Goal: Task Accomplishment & Management: Manage account settings

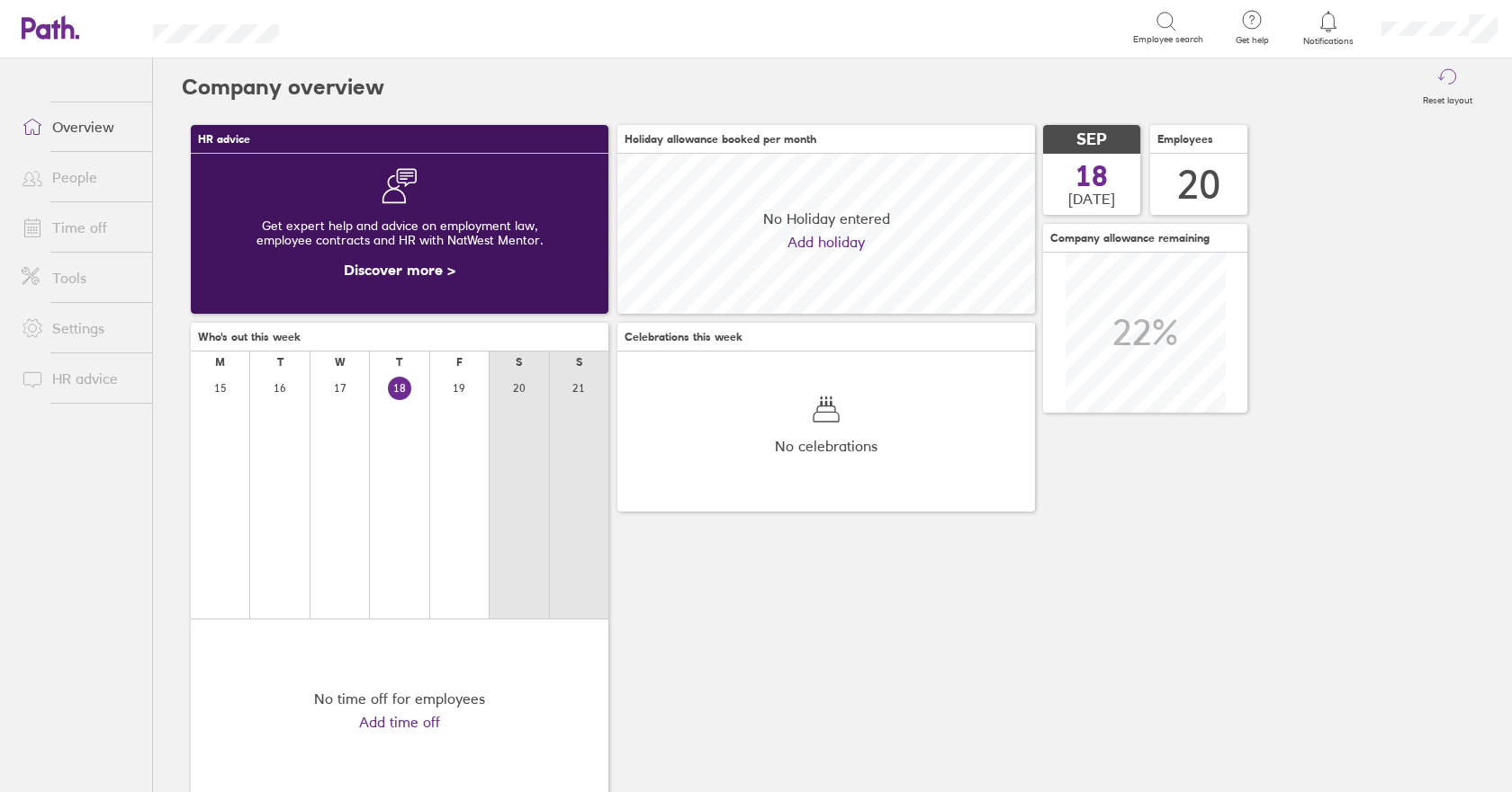
scroll to position [160, 418]
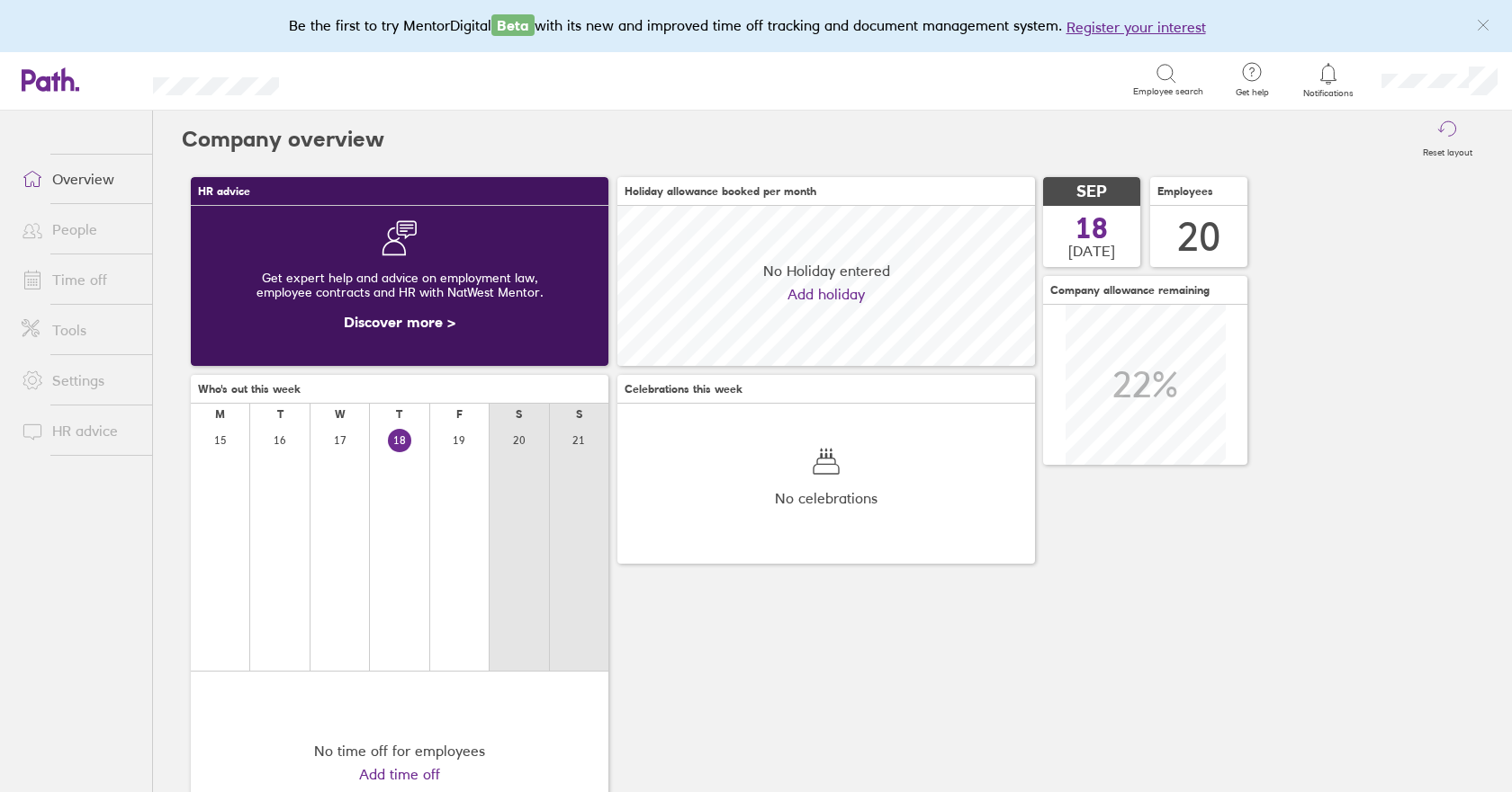
click at [92, 232] on link "People" at bounding box center [79, 229] width 145 height 36
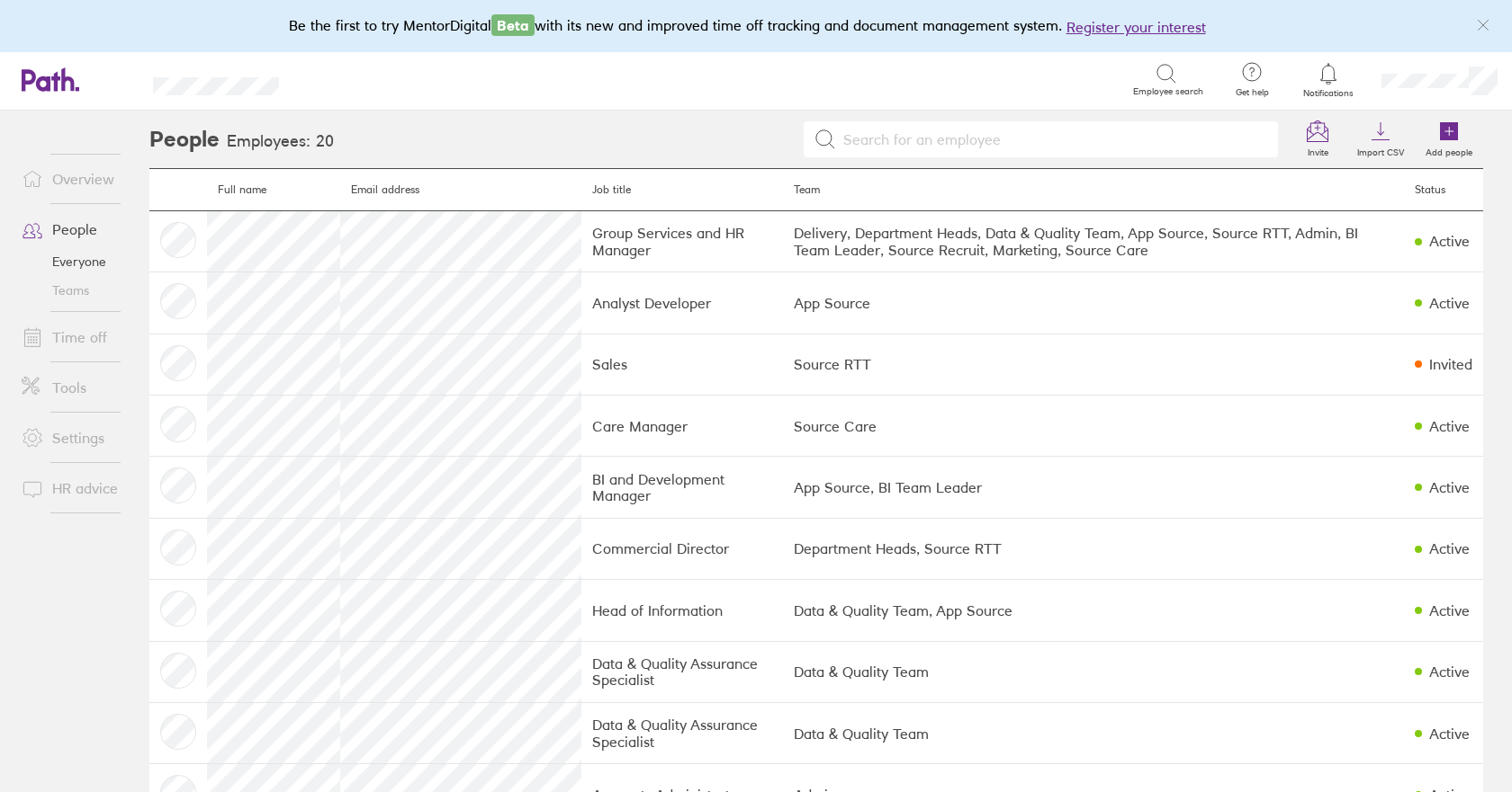
click at [78, 336] on link "Time off" at bounding box center [79, 337] width 145 height 36
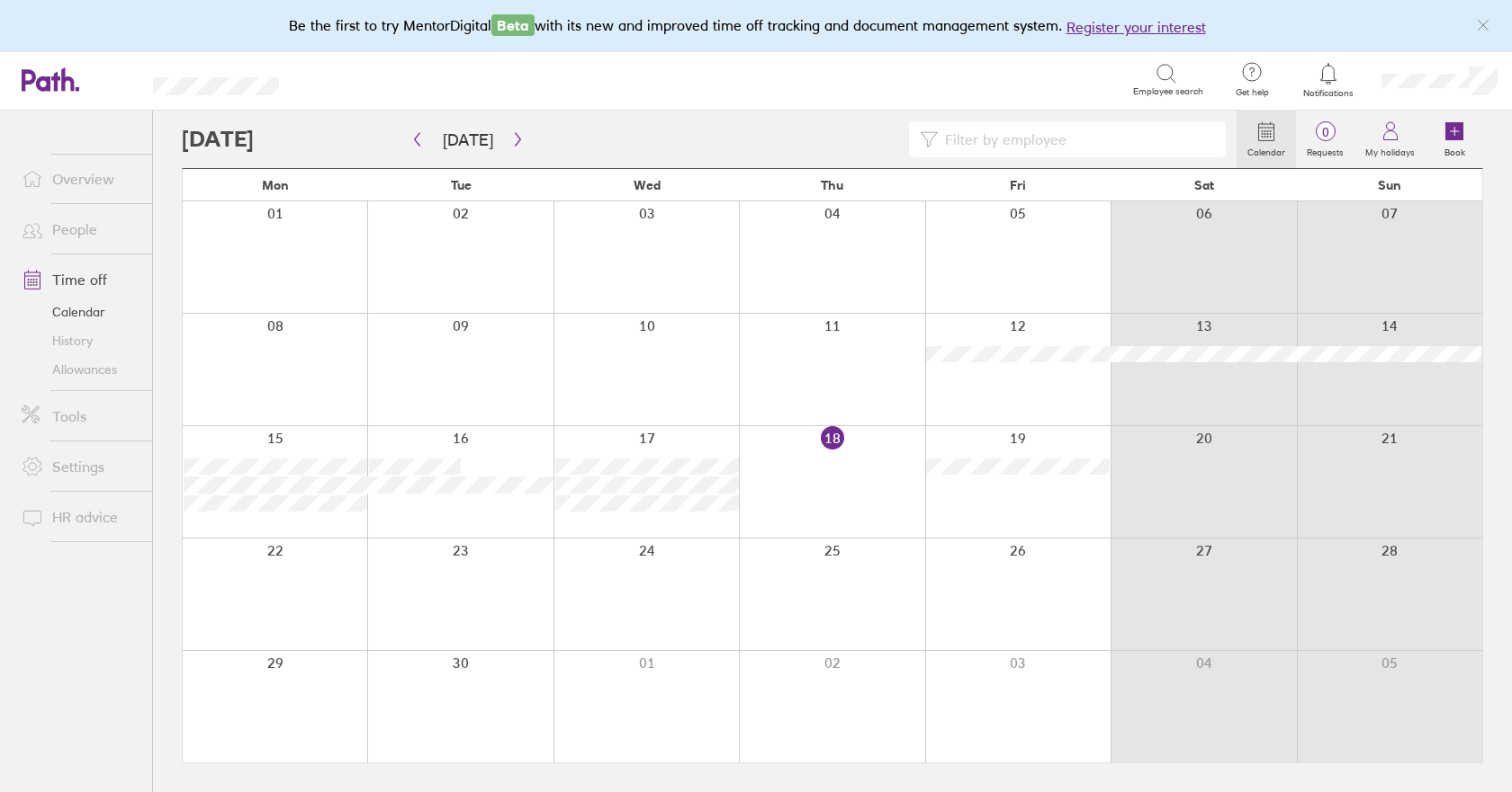
click at [844, 487] on div at bounding box center [831, 481] width 185 height 112
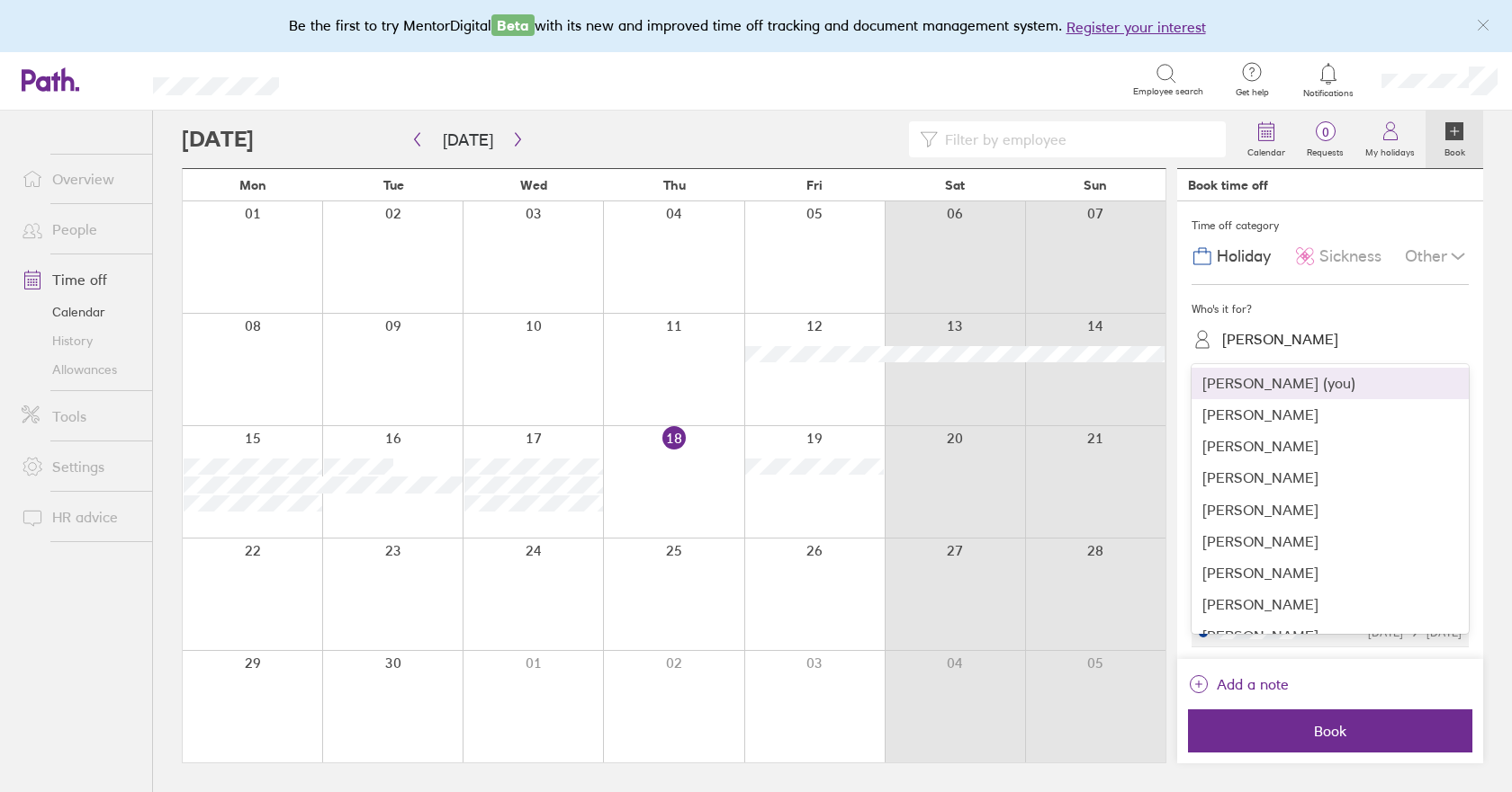
click at [1257, 338] on div "[PERSON_NAME]" at bounding box center [1280, 340] width 117 height 17
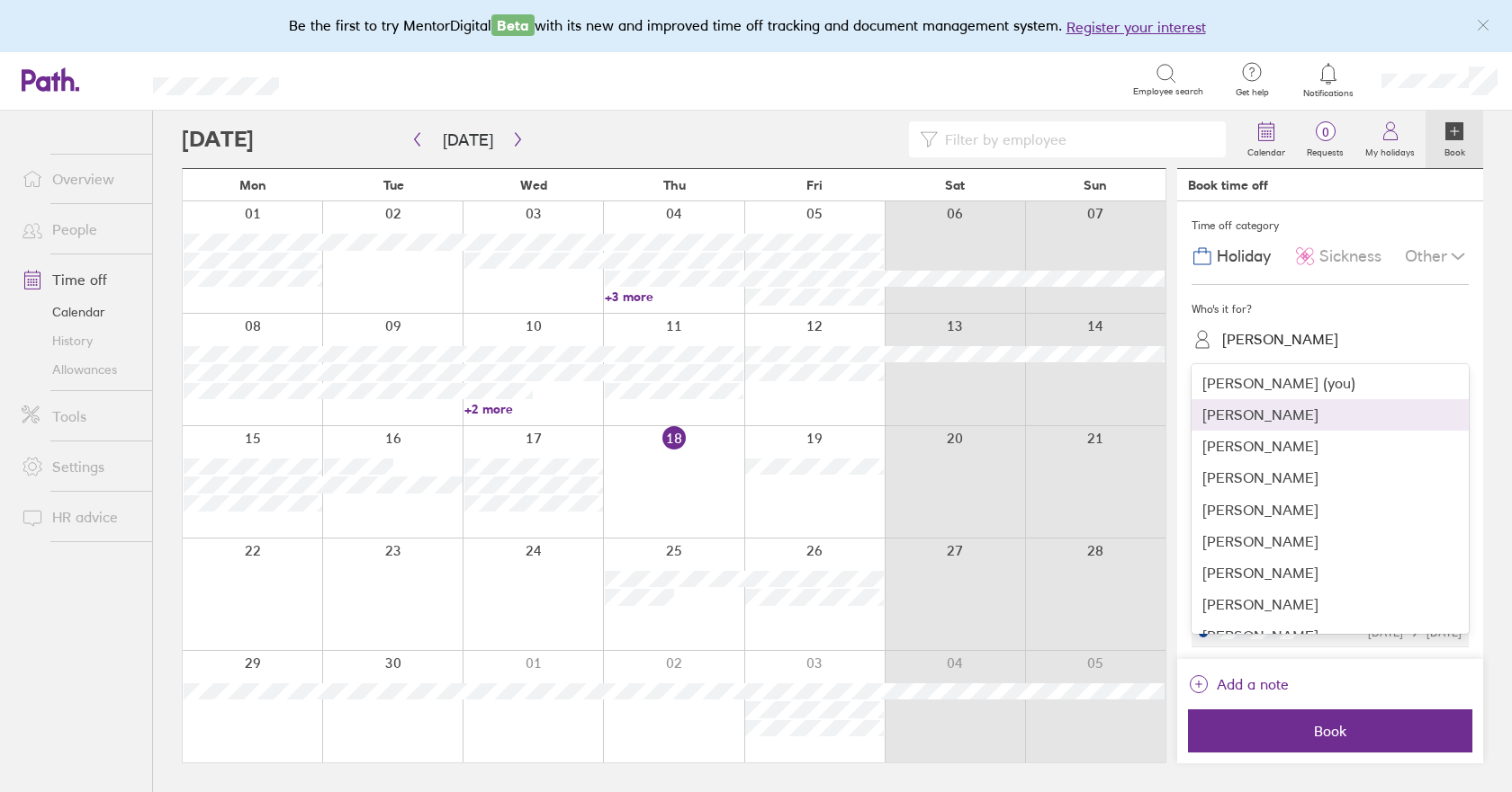
click at [1251, 425] on div "[PERSON_NAME]" at bounding box center [1329, 414] width 277 height 31
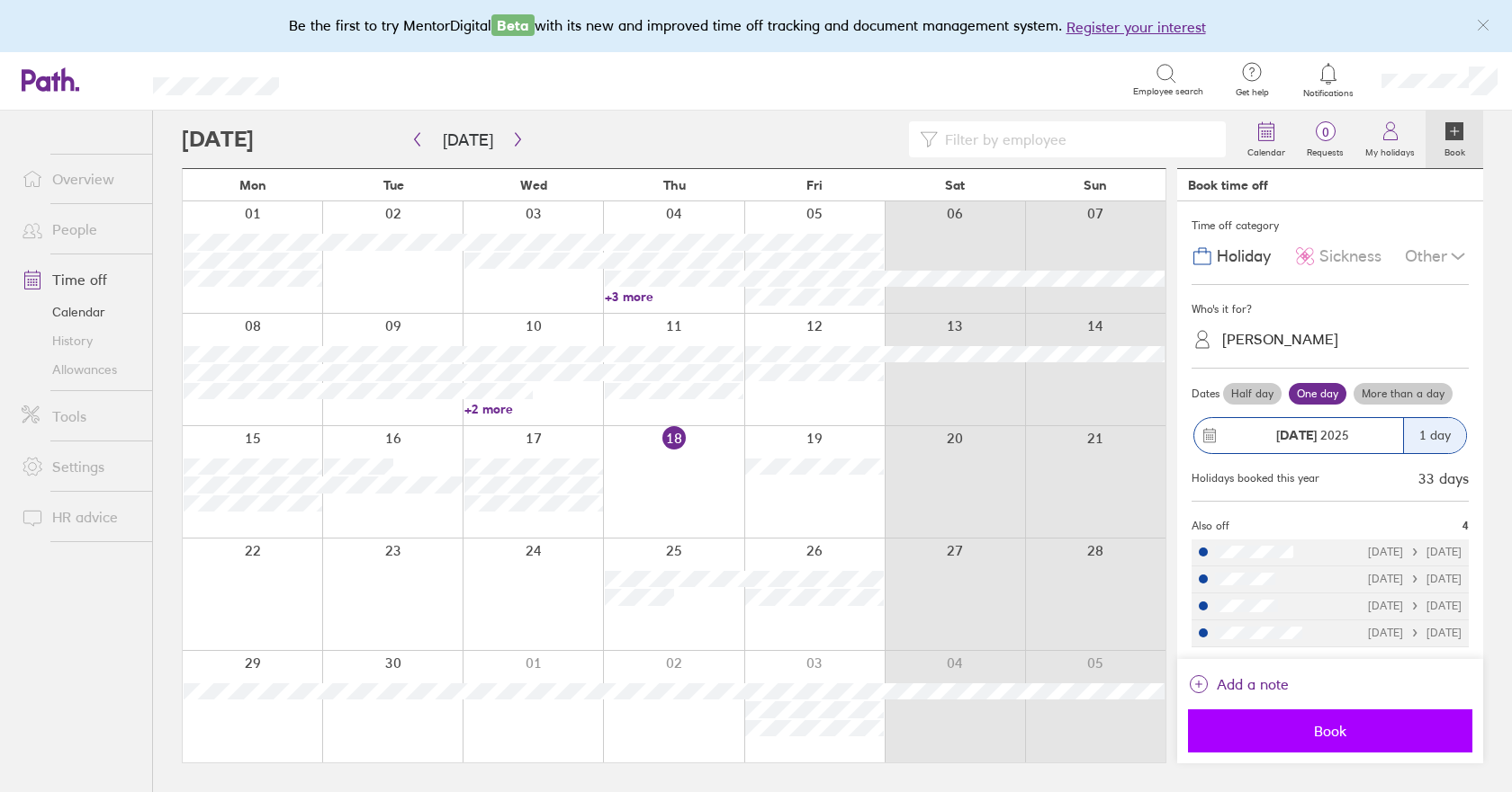
click at [1325, 733] on span "Book" at bounding box center [1329, 731] width 259 height 16
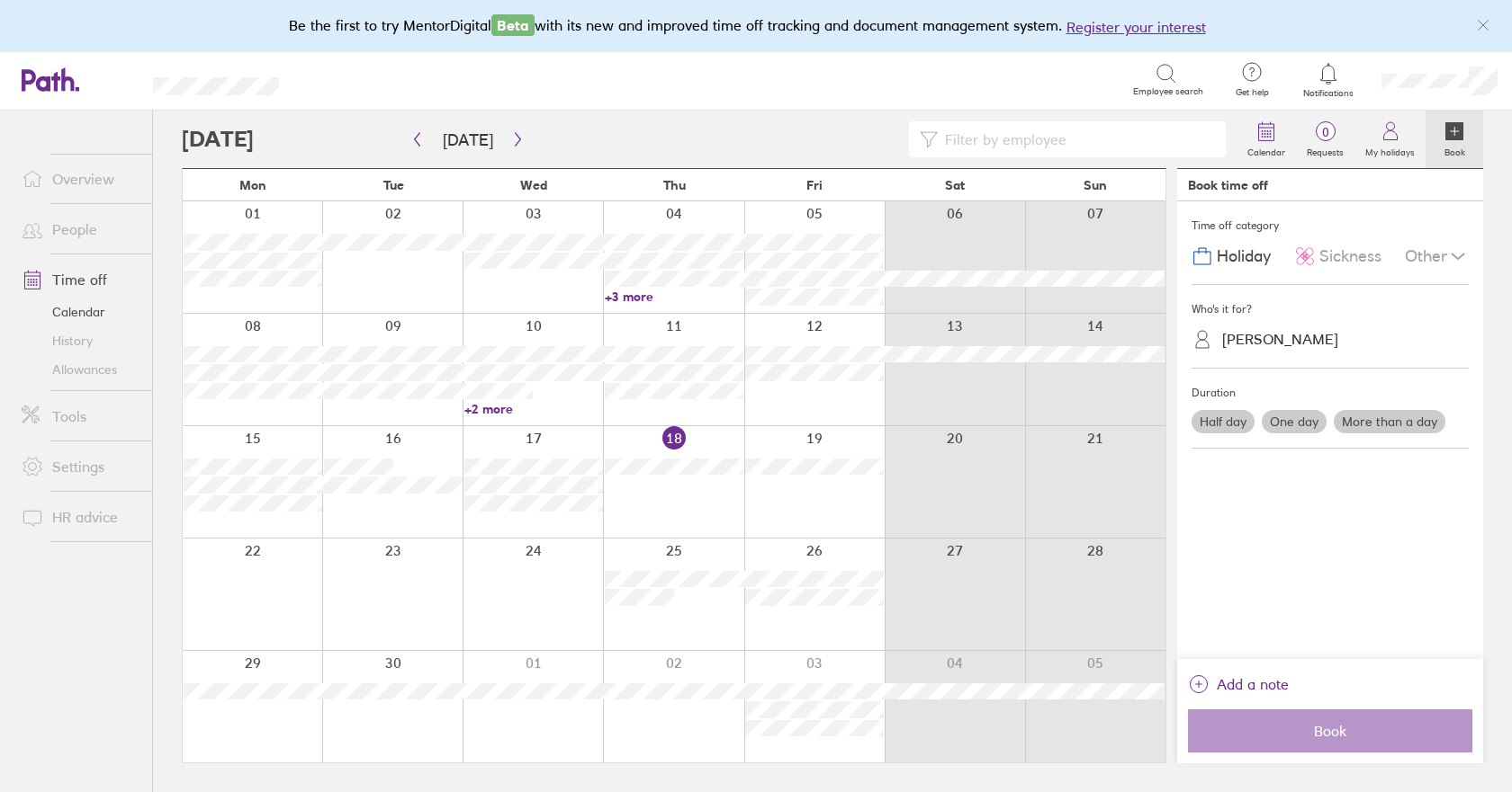
click at [111, 374] on link "Allowances" at bounding box center [79, 370] width 145 height 29
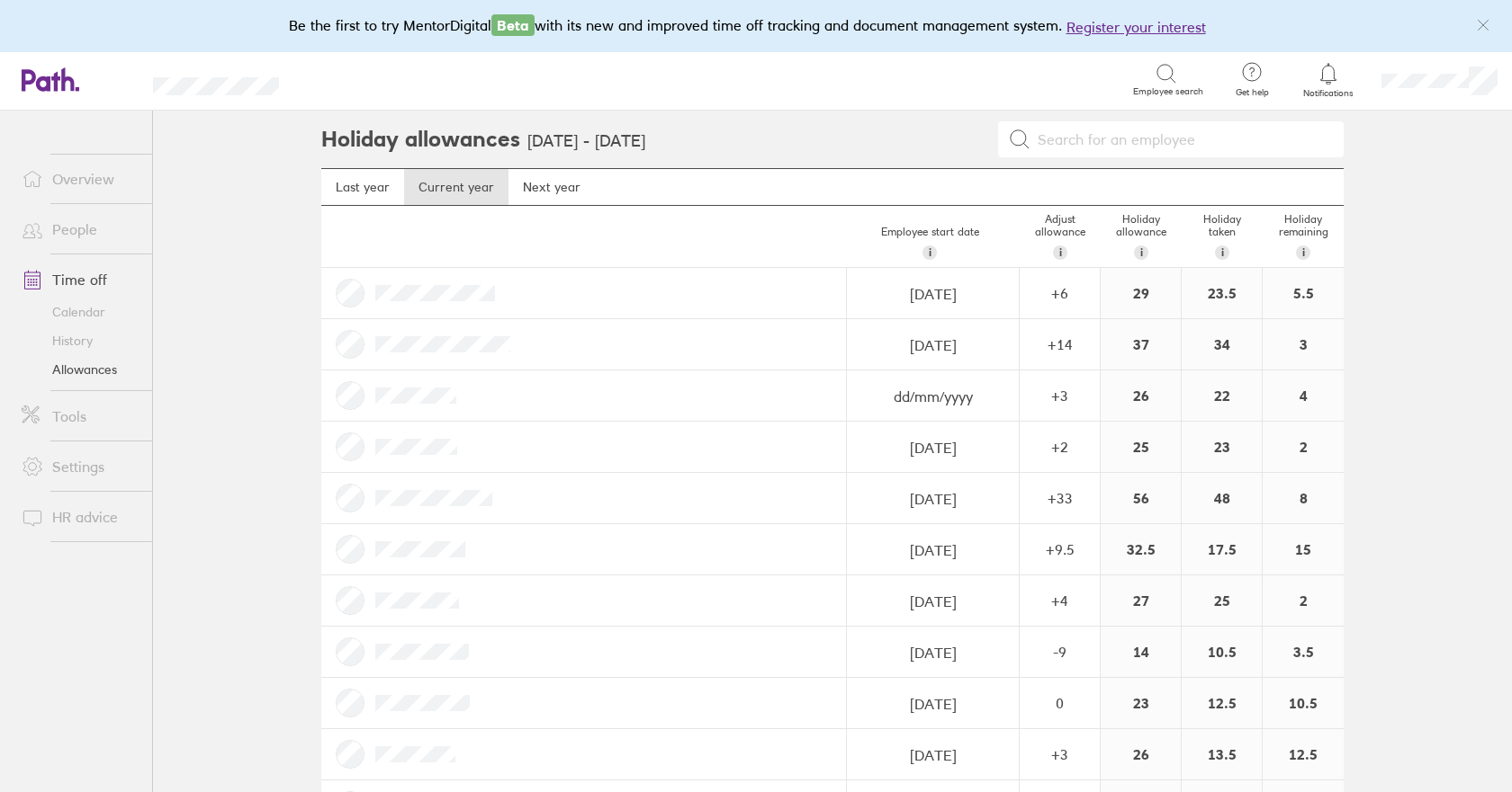
click at [90, 312] on link "Calendar" at bounding box center [79, 313] width 145 height 29
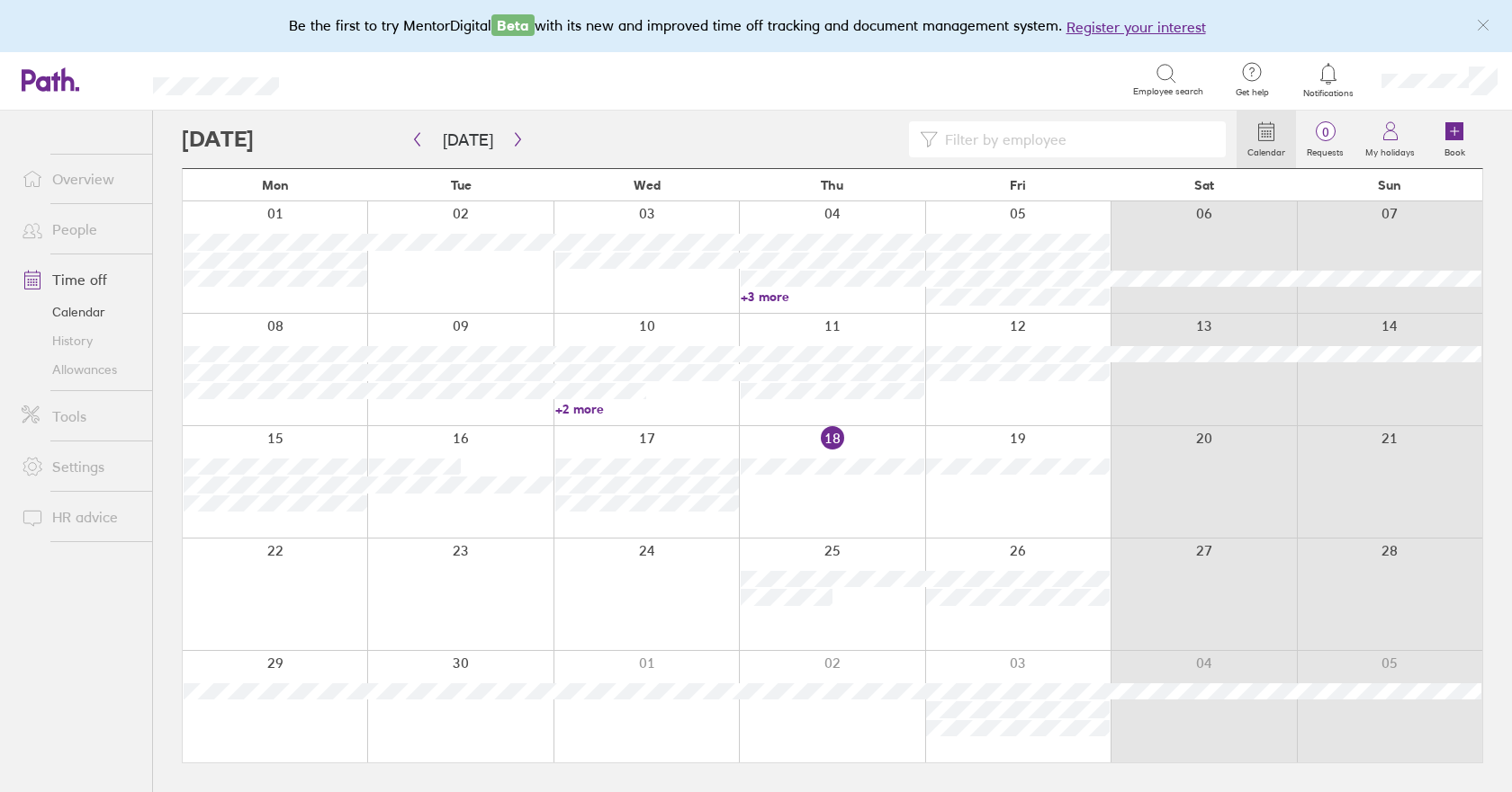
click at [76, 374] on link "Allowances" at bounding box center [79, 370] width 145 height 29
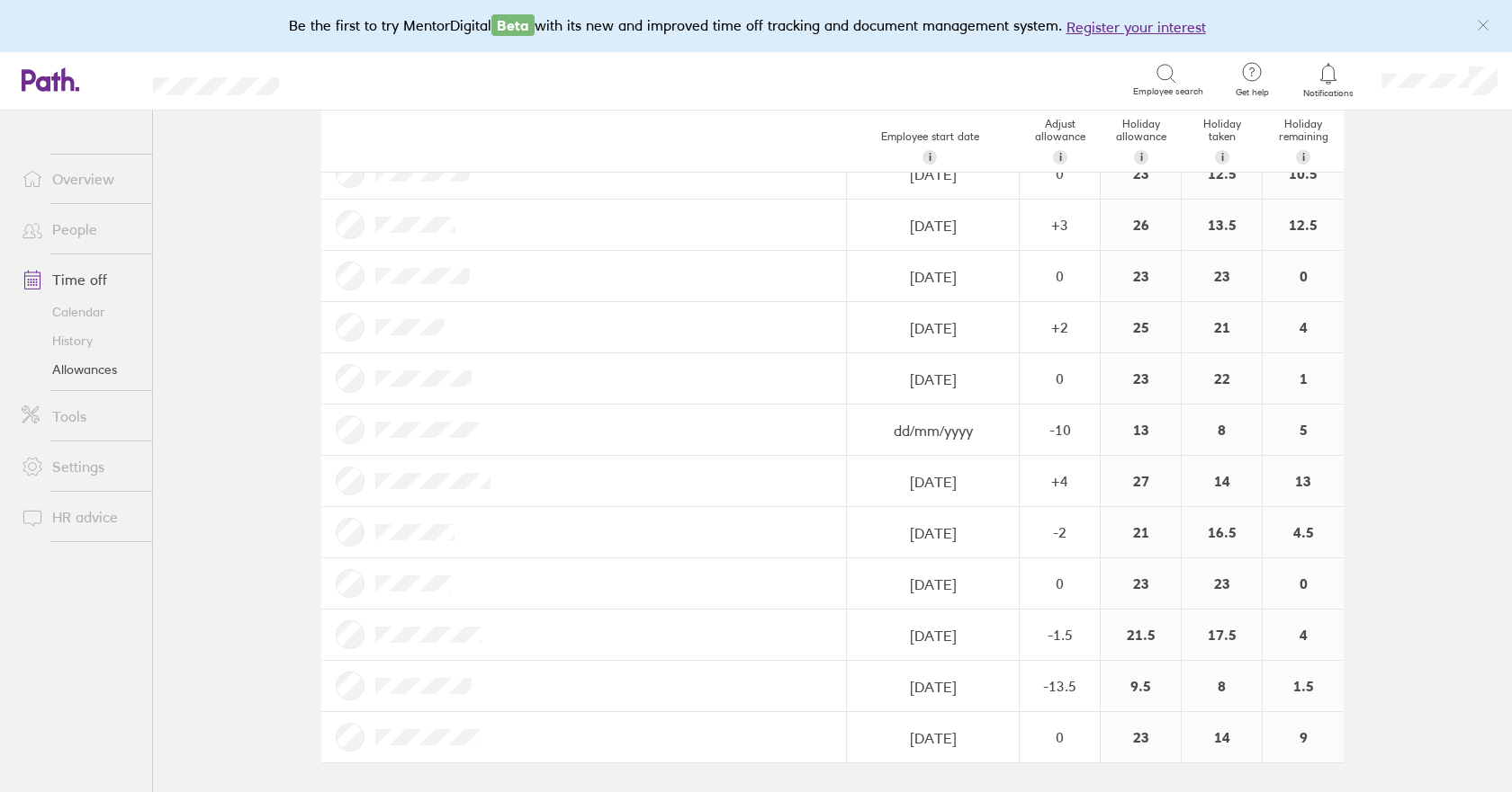
scroll to position [260, 0]
